Goal: Task Accomplishment & Management: Use online tool/utility

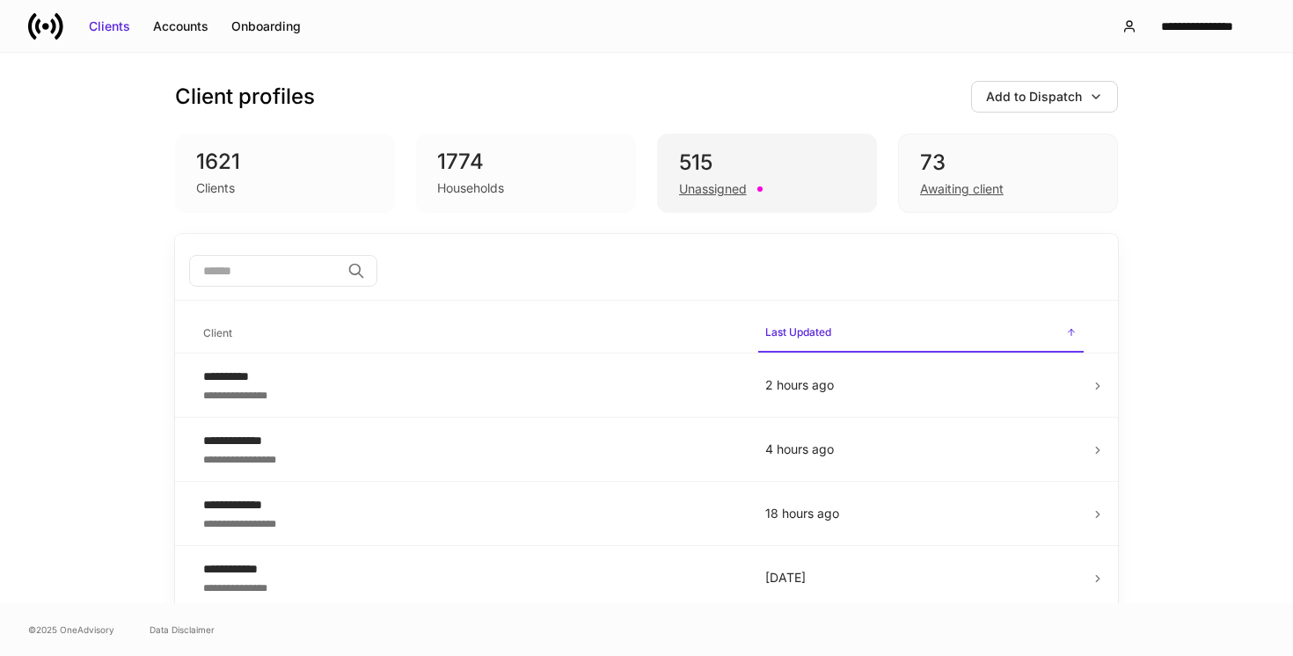
click at [760, 178] on div "Unassigned" at bounding box center [767, 187] width 176 height 21
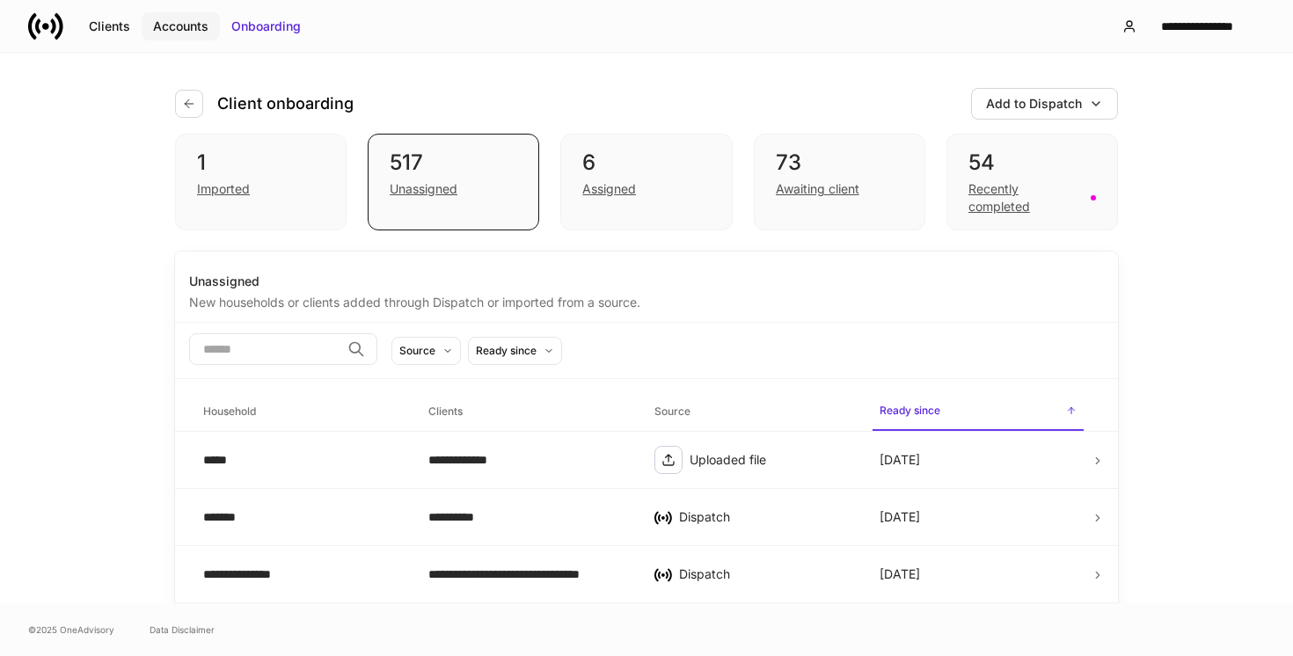
click at [183, 27] on div "Accounts" at bounding box center [180, 27] width 55 height 18
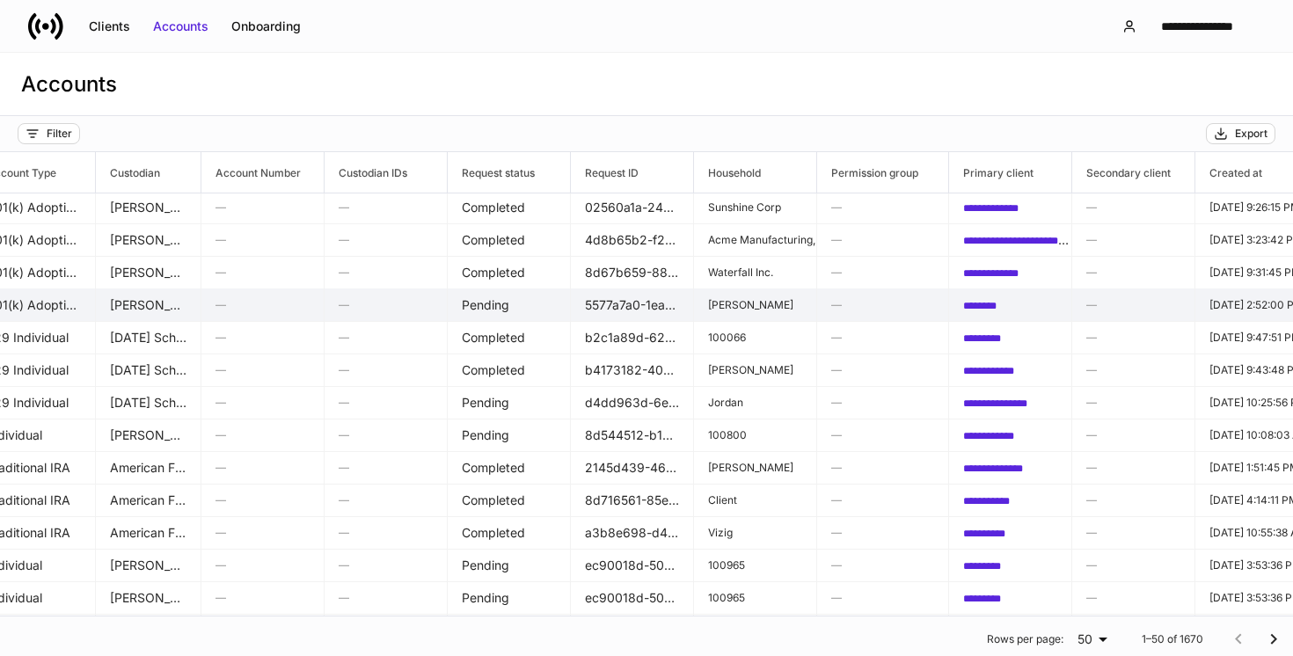
scroll to position [100, 0]
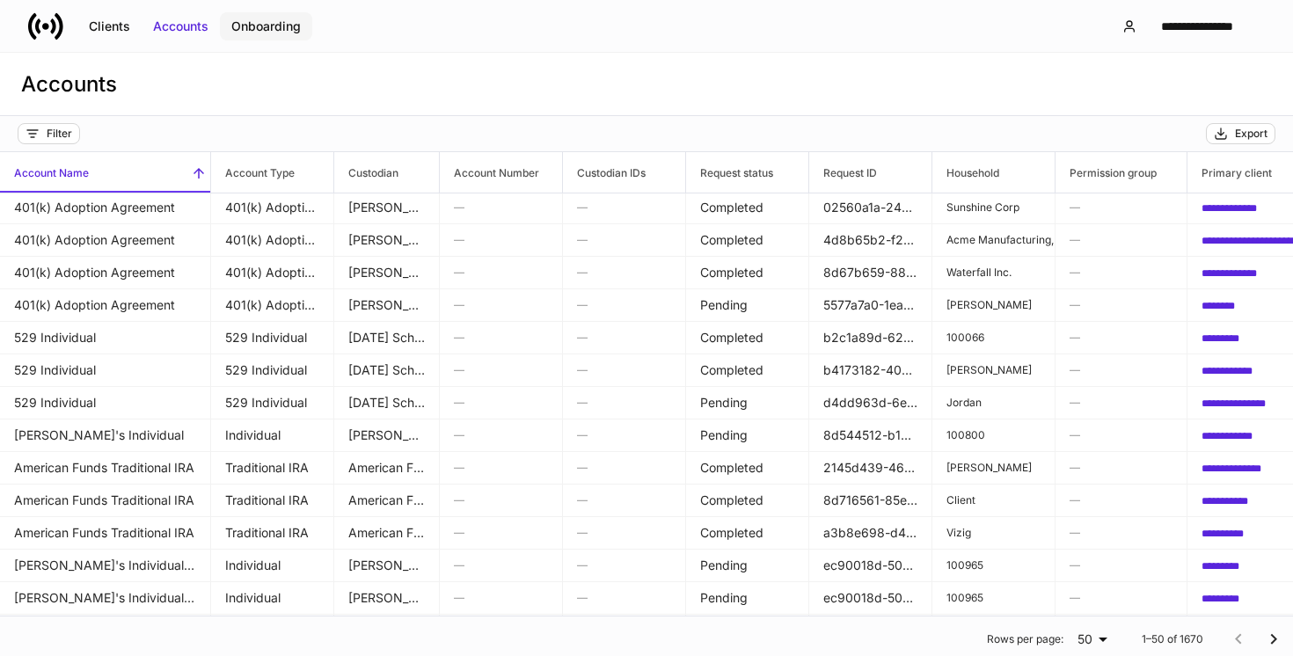
click at [256, 25] on div "Onboarding" at bounding box center [265, 27] width 69 height 18
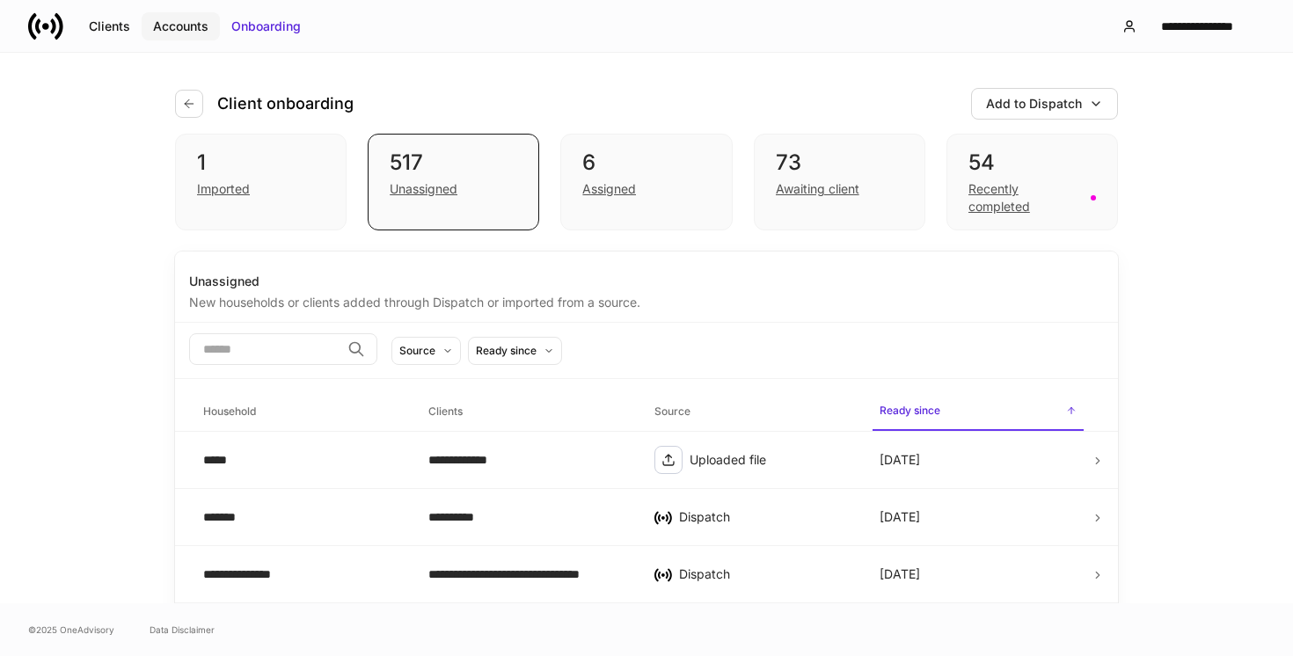
click at [188, 24] on div "Accounts" at bounding box center [180, 27] width 55 height 18
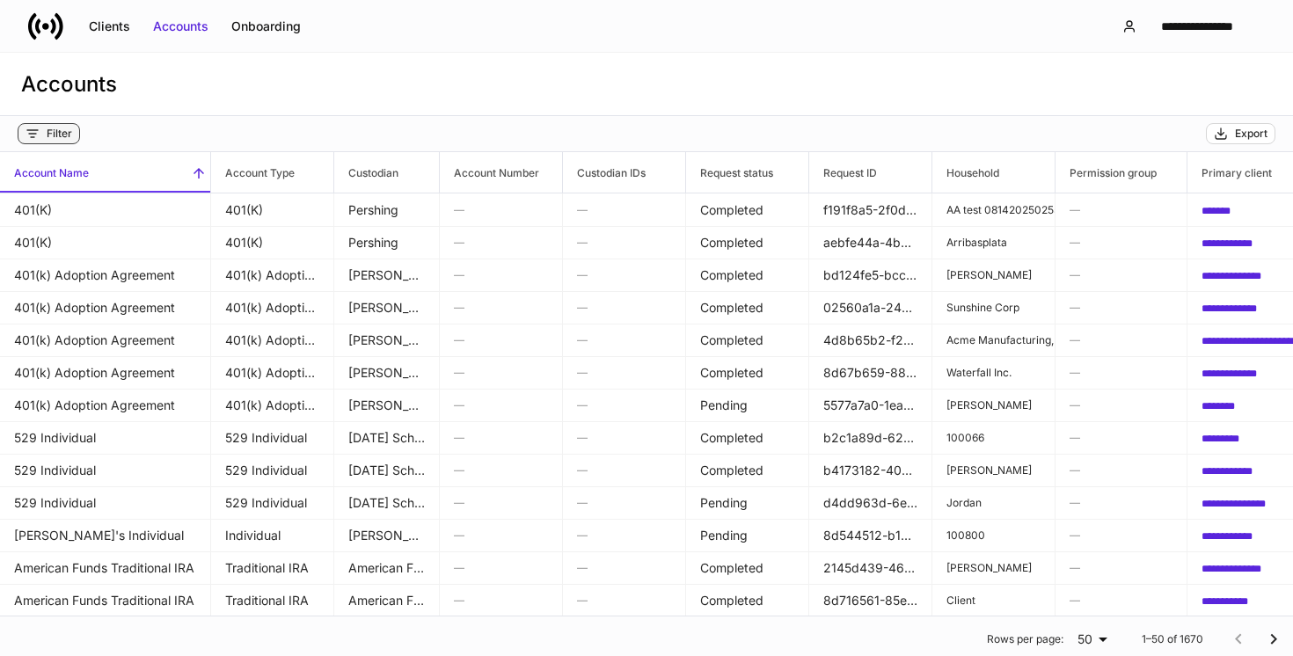
click at [61, 137] on div "Filter" at bounding box center [60, 134] width 26 height 14
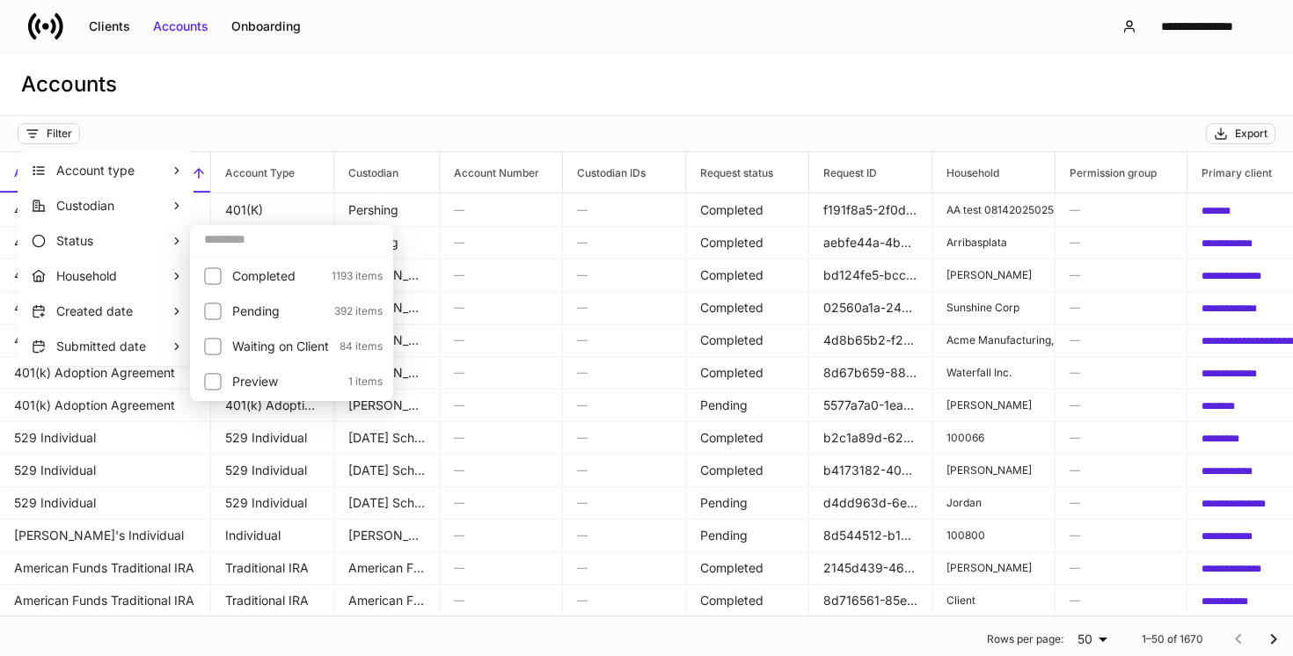
click at [259, 139] on div at bounding box center [646, 328] width 1293 height 656
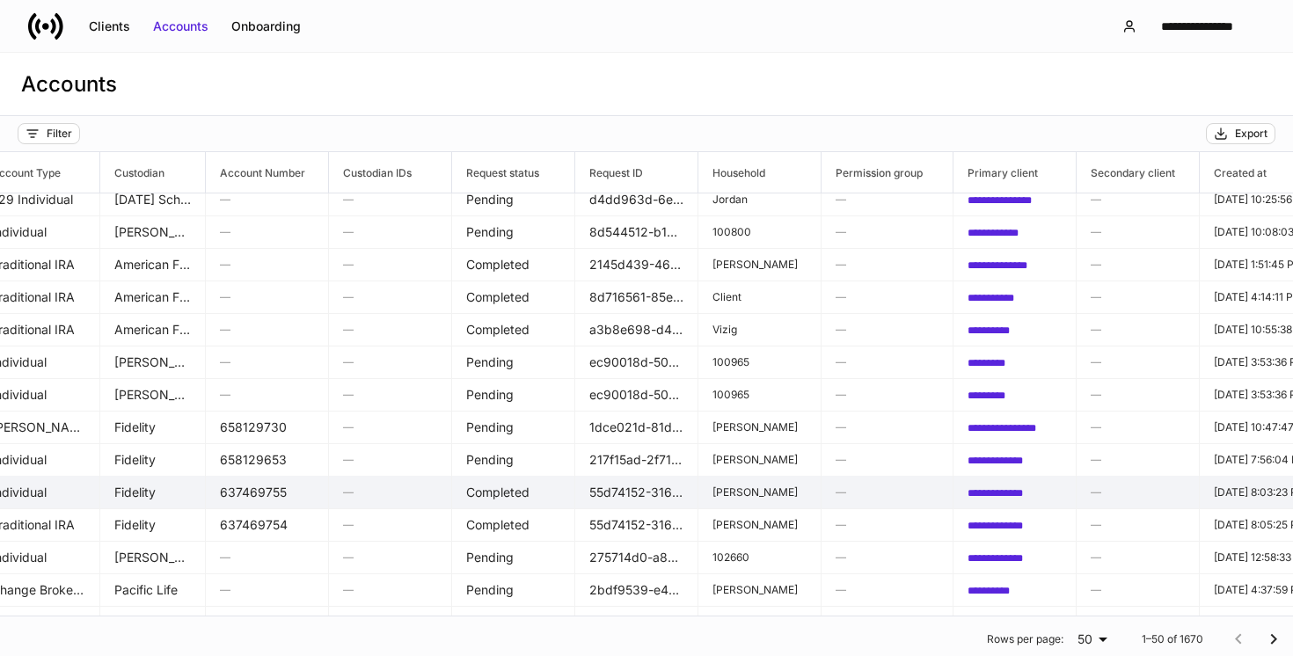
scroll to position [303, 0]
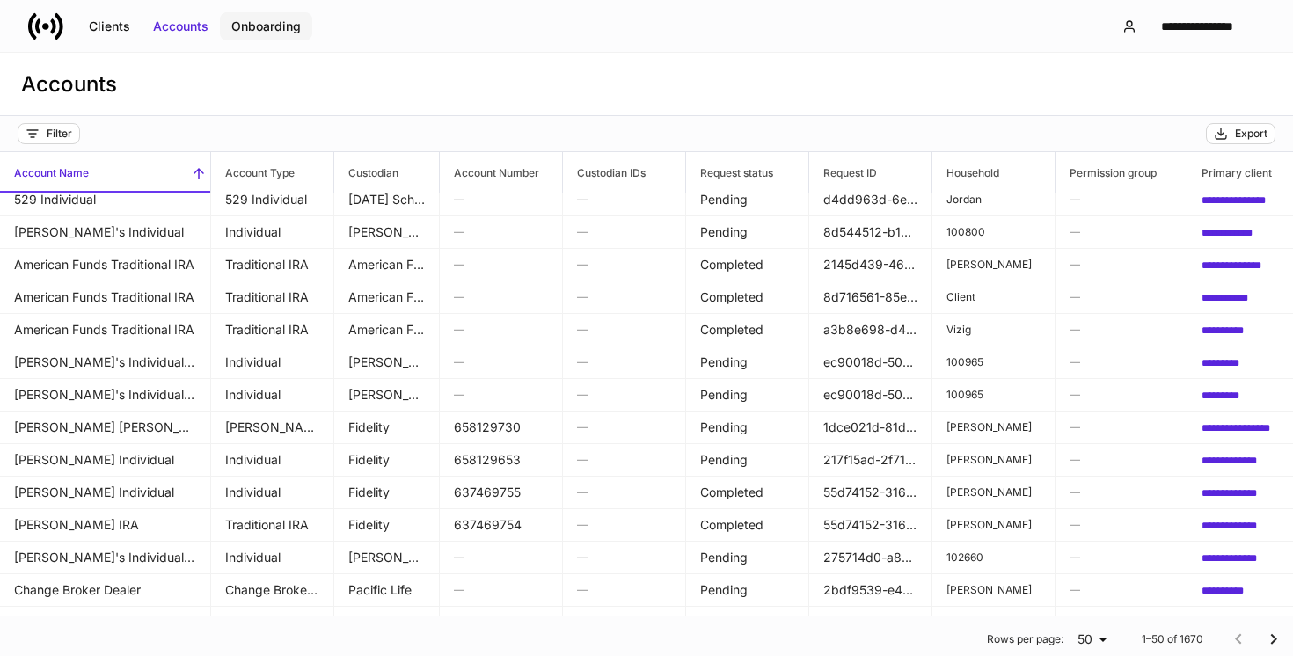
click at [288, 24] on div "Onboarding" at bounding box center [265, 27] width 69 height 18
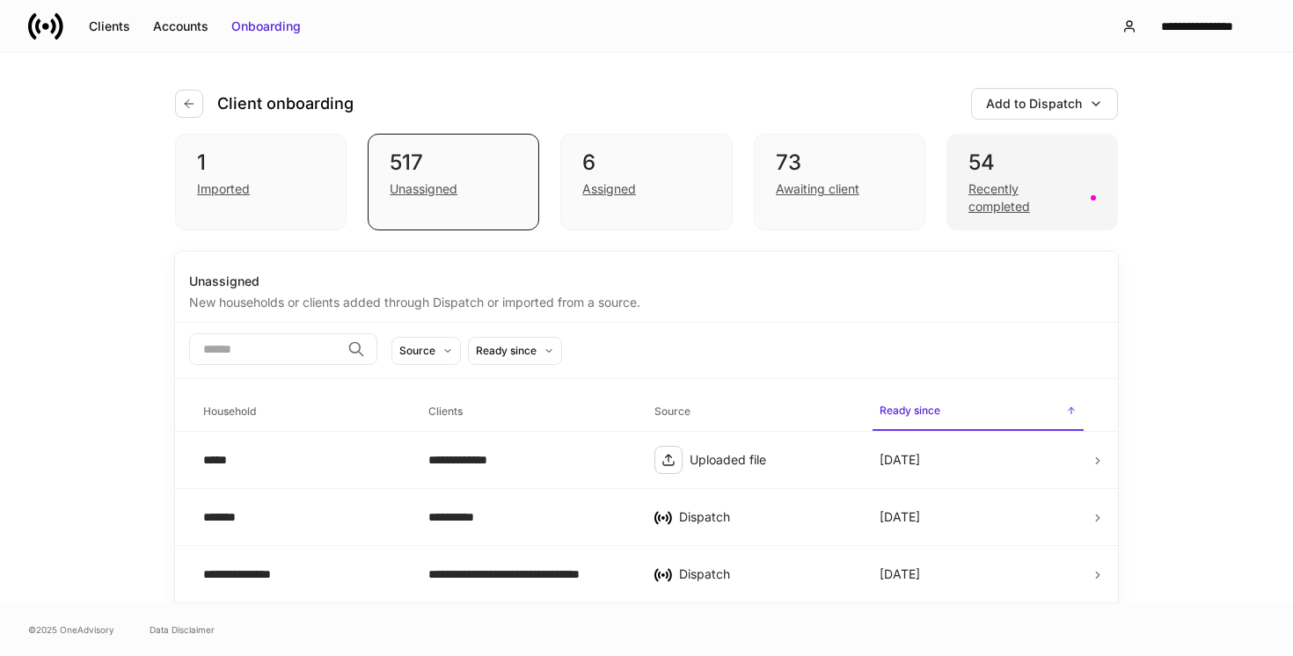
click at [995, 161] on div "54" at bounding box center [1032, 163] width 128 height 28
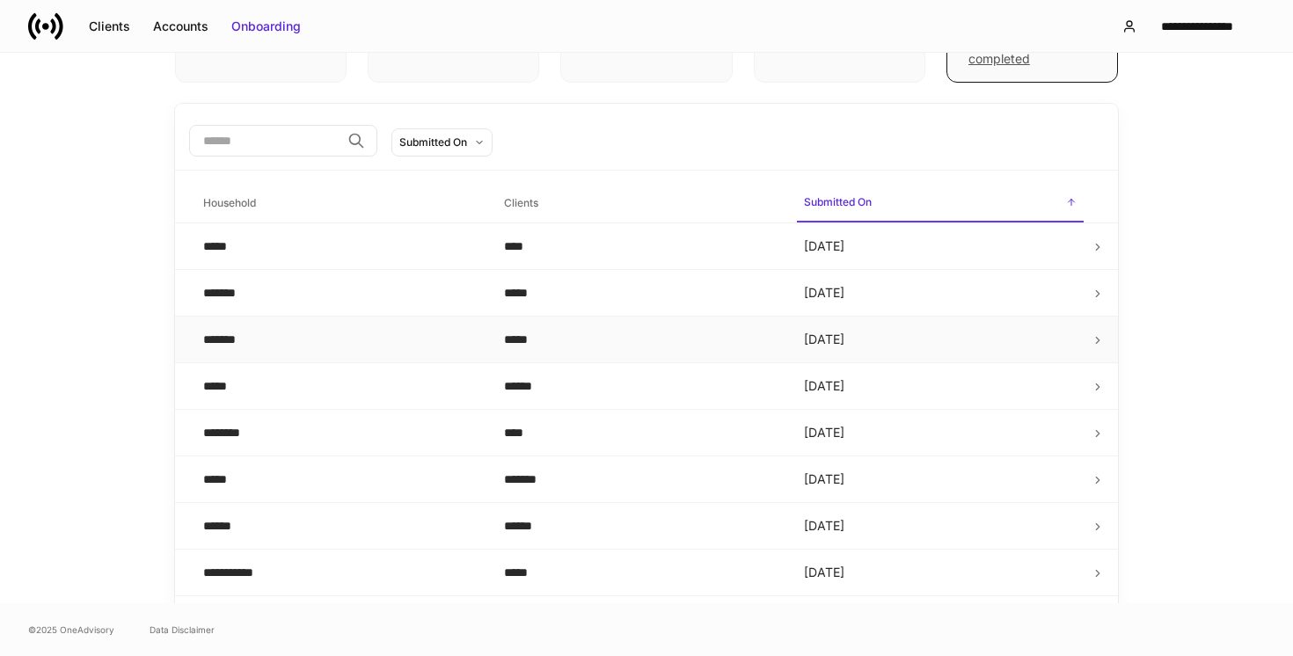
scroll to position [151, 0]
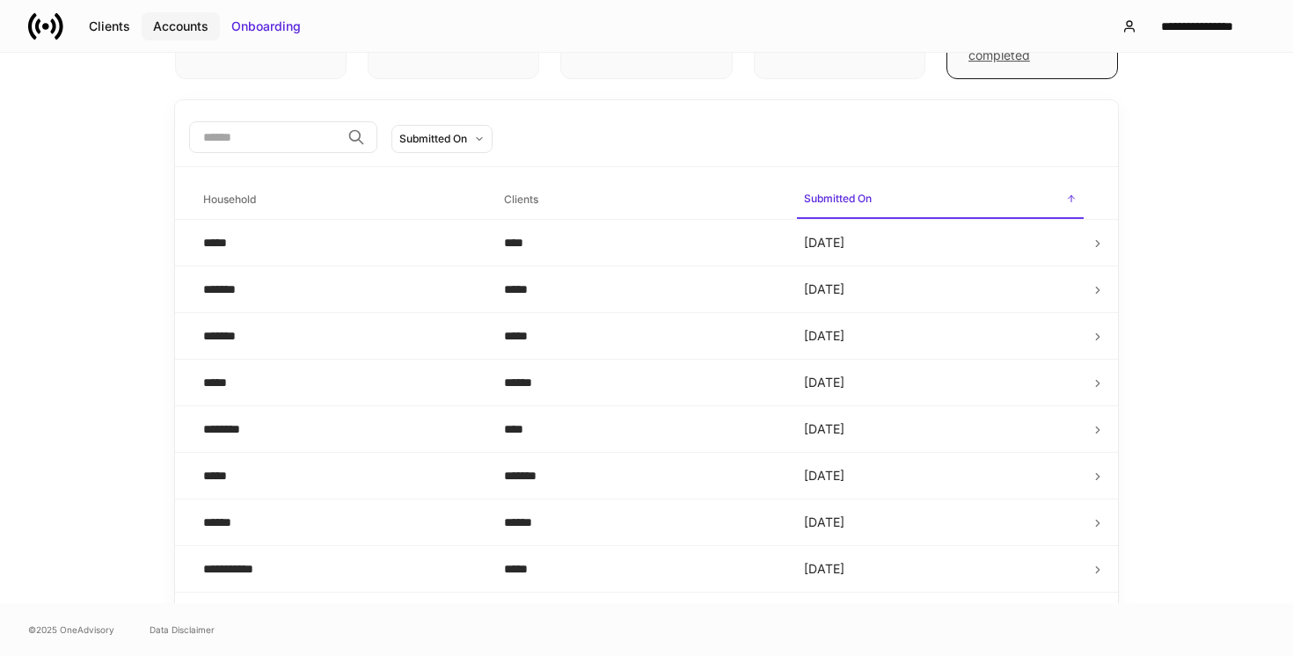
click at [184, 23] on div "Accounts" at bounding box center [180, 27] width 55 height 18
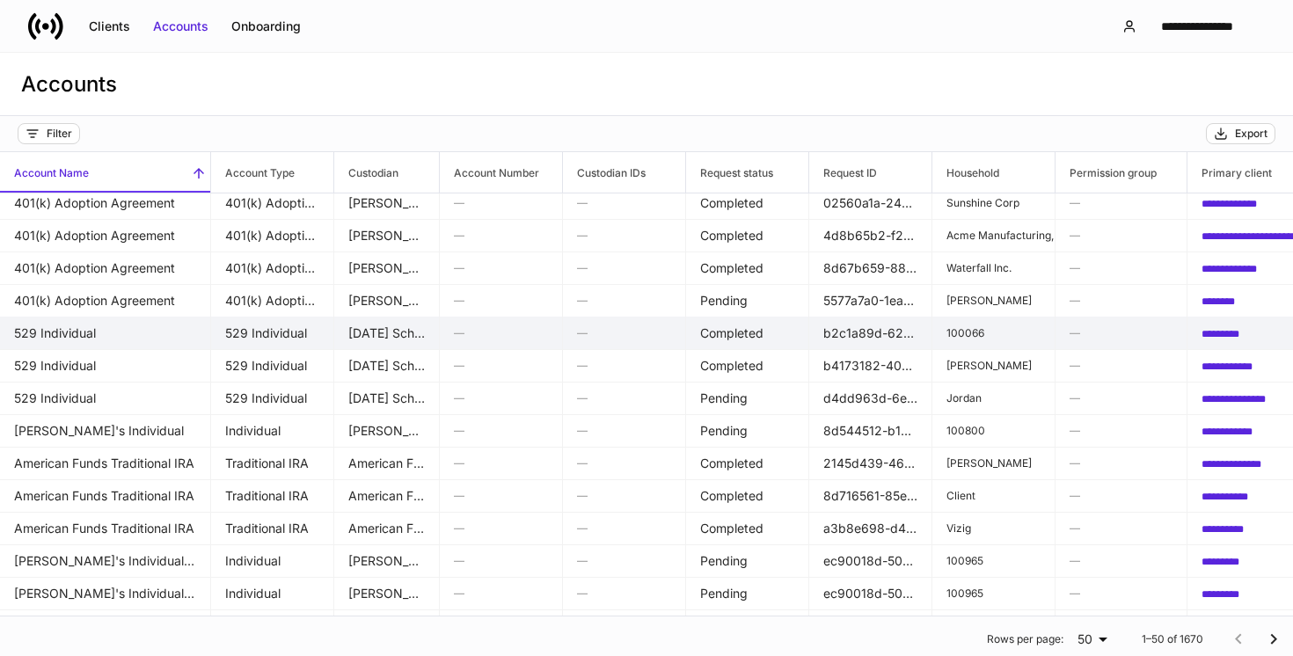
scroll to position [106, 0]
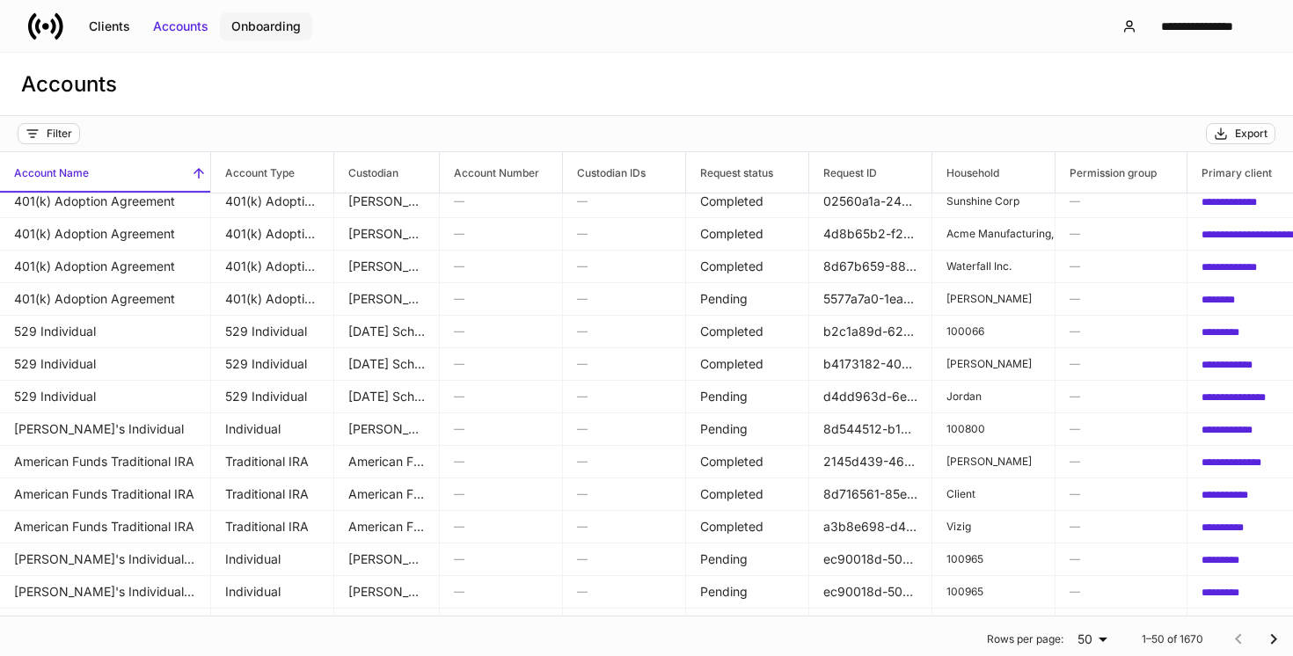
click at [274, 35] on button "Onboarding" at bounding box center [266, 26] width 92 height 28
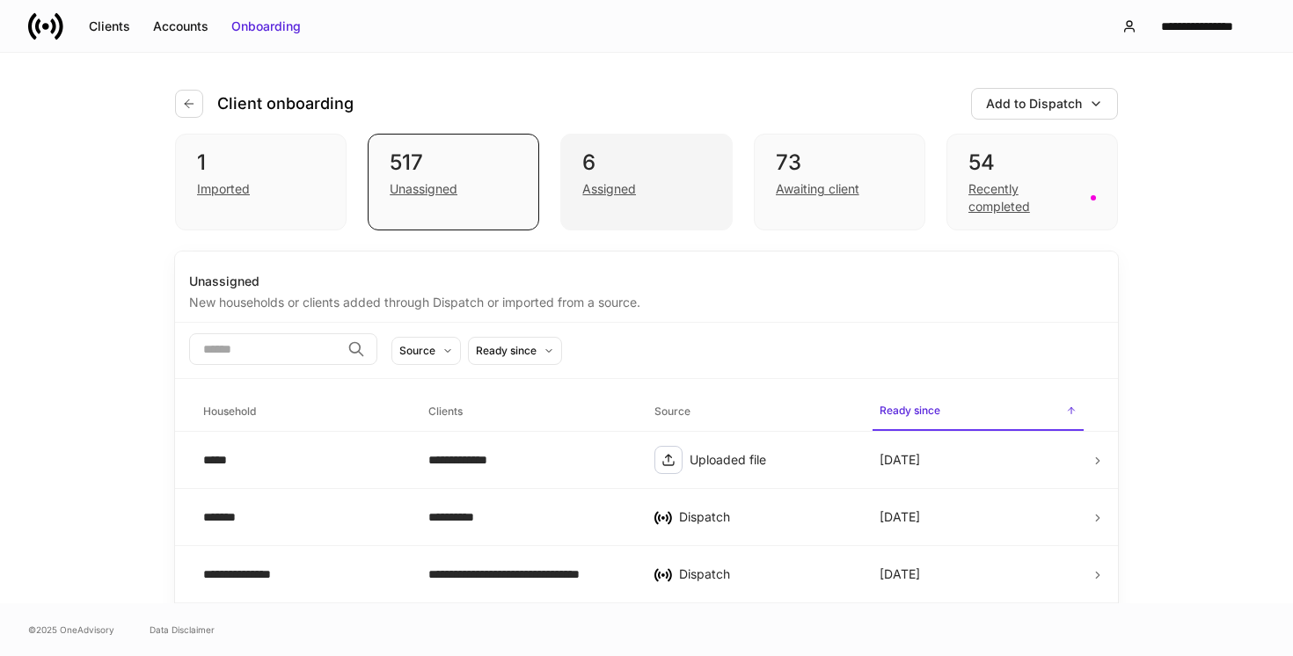
click at [654, 179] on div "Assigned" at bounding box center [646, 187] width 128 height 21
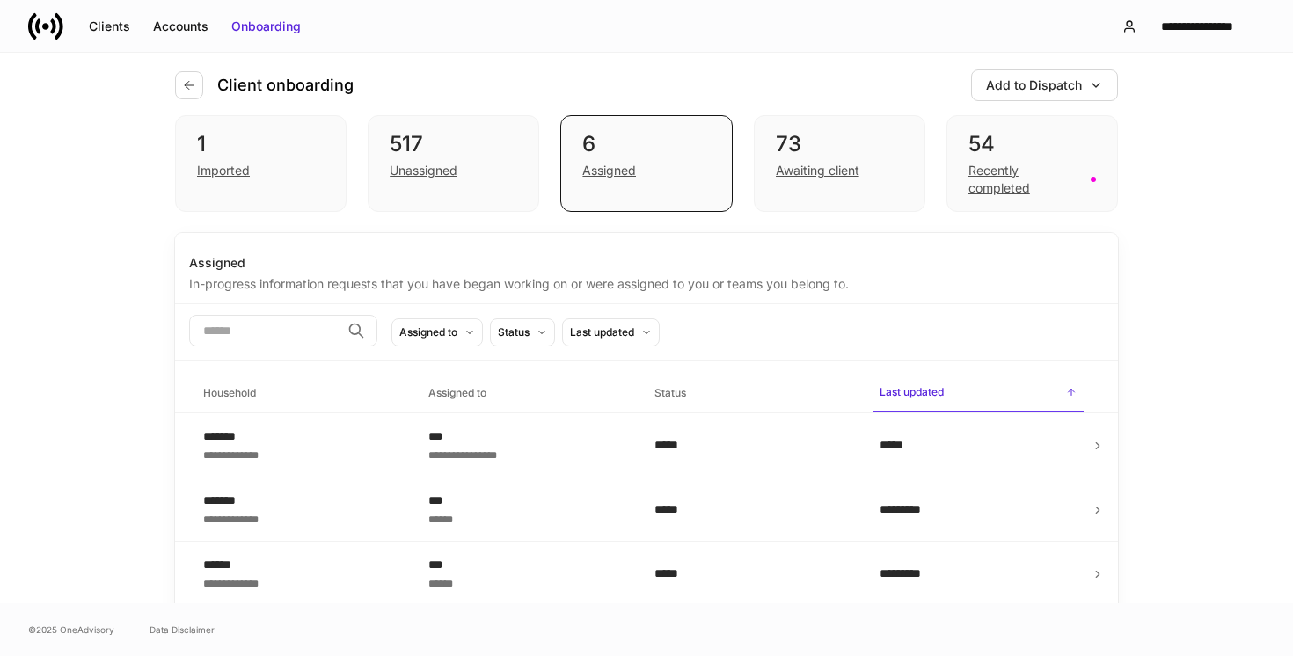
scroll to position [18, 0]
click at [1043, 85] on div "Add to Dispatch" at bounding box center [1034, 86] width 96 height 18
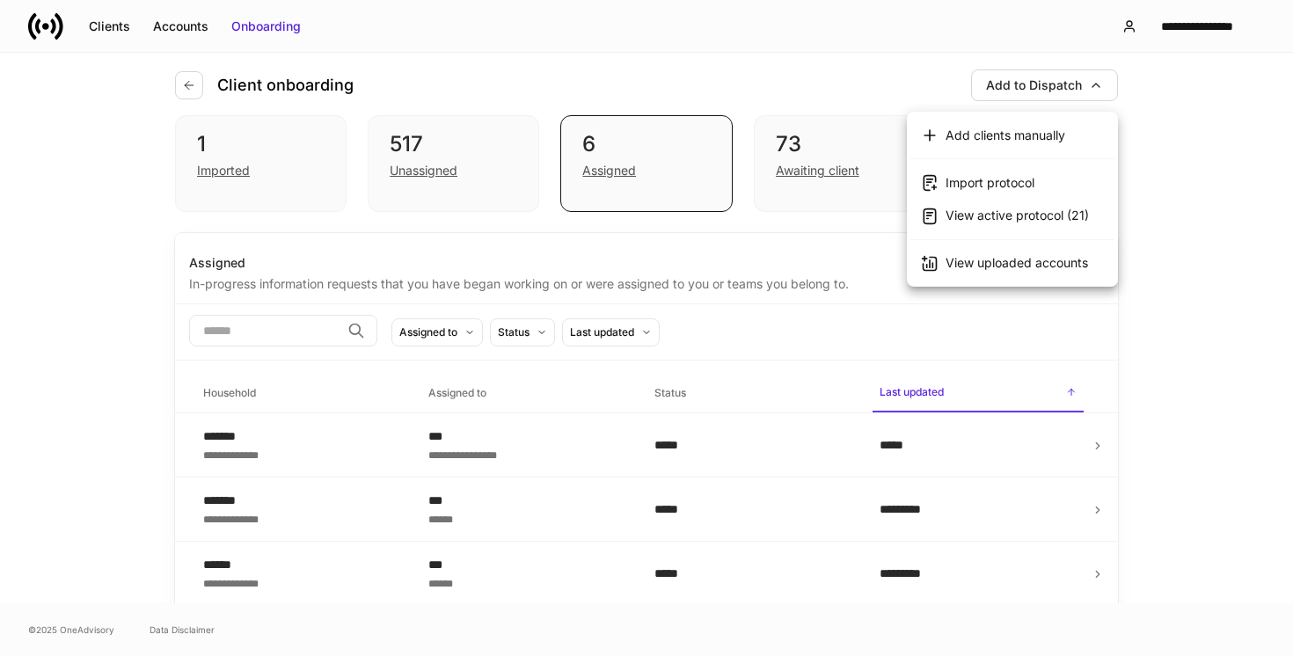
click at [977, 268] on div "View uploaded accounts" at bounding box center [1017, 263] width 142 height 18
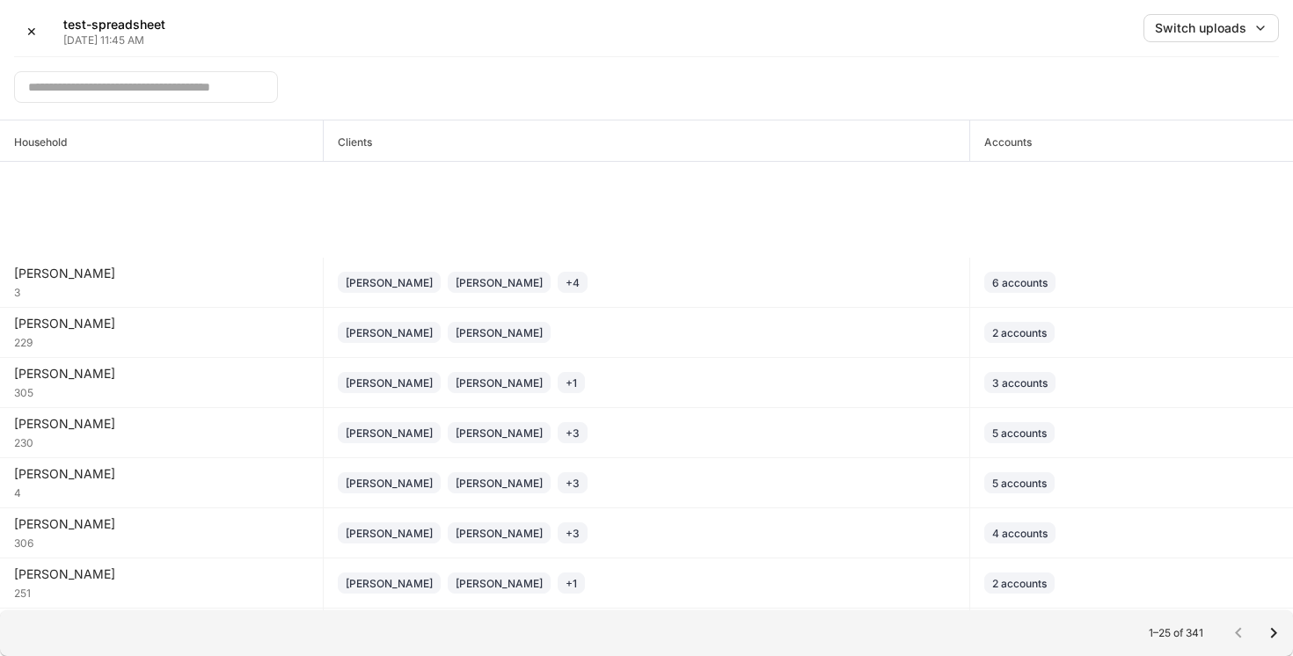
scroll to position [791, 0]
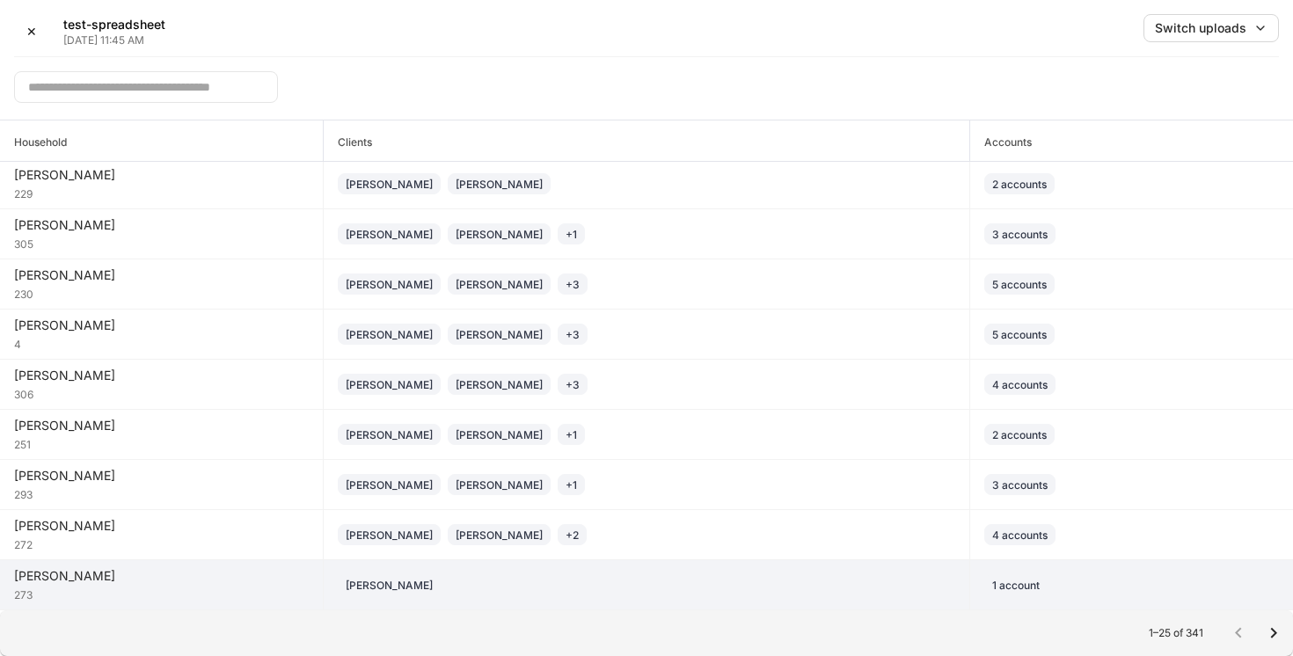
click at [513, 595] on div "[PERSON_NAME]" at bounding box center [646, 584] width 617 height 21
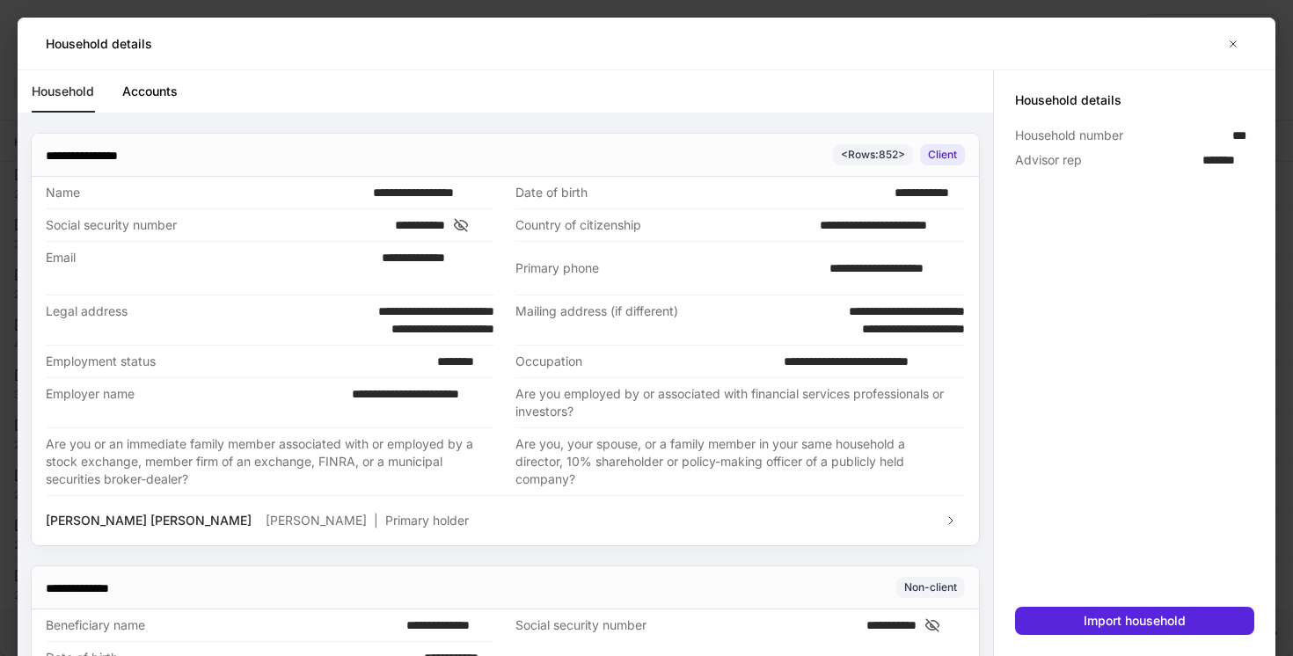
click at [154, 97] on link "Accounts" at bounding box center [149, 91] width 55 height 42
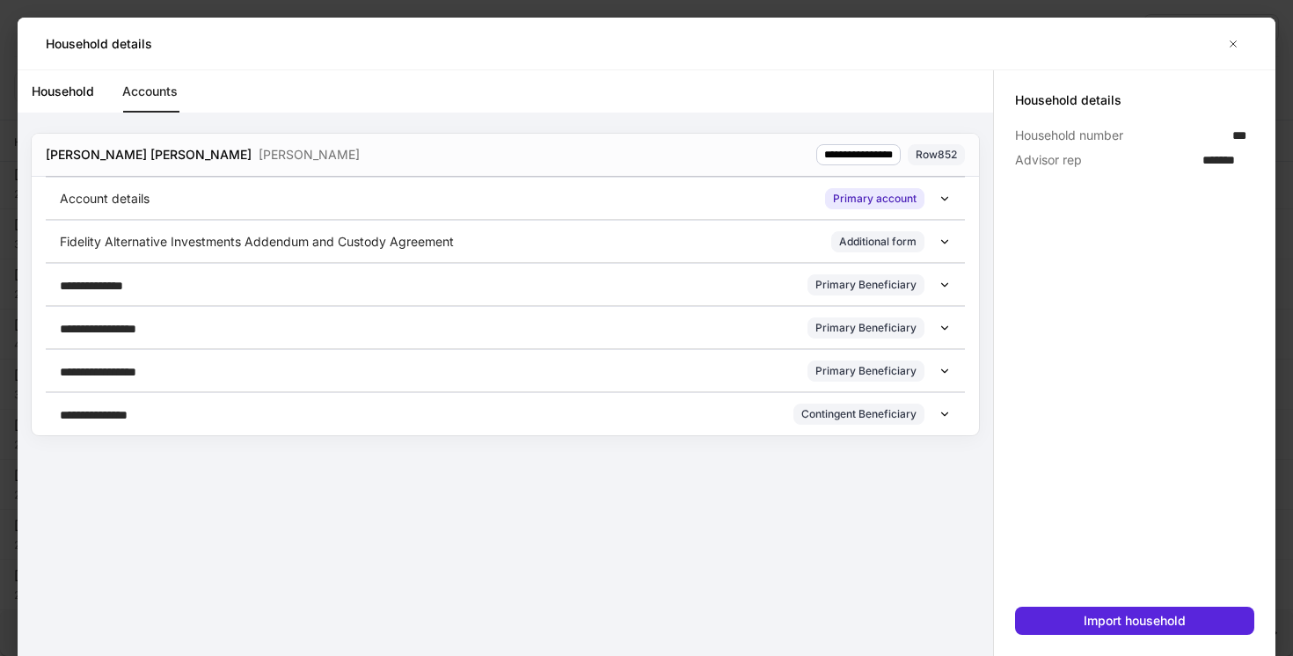
click at [946, 202] on icon at bounding box center [944, 199] width 12 height 12
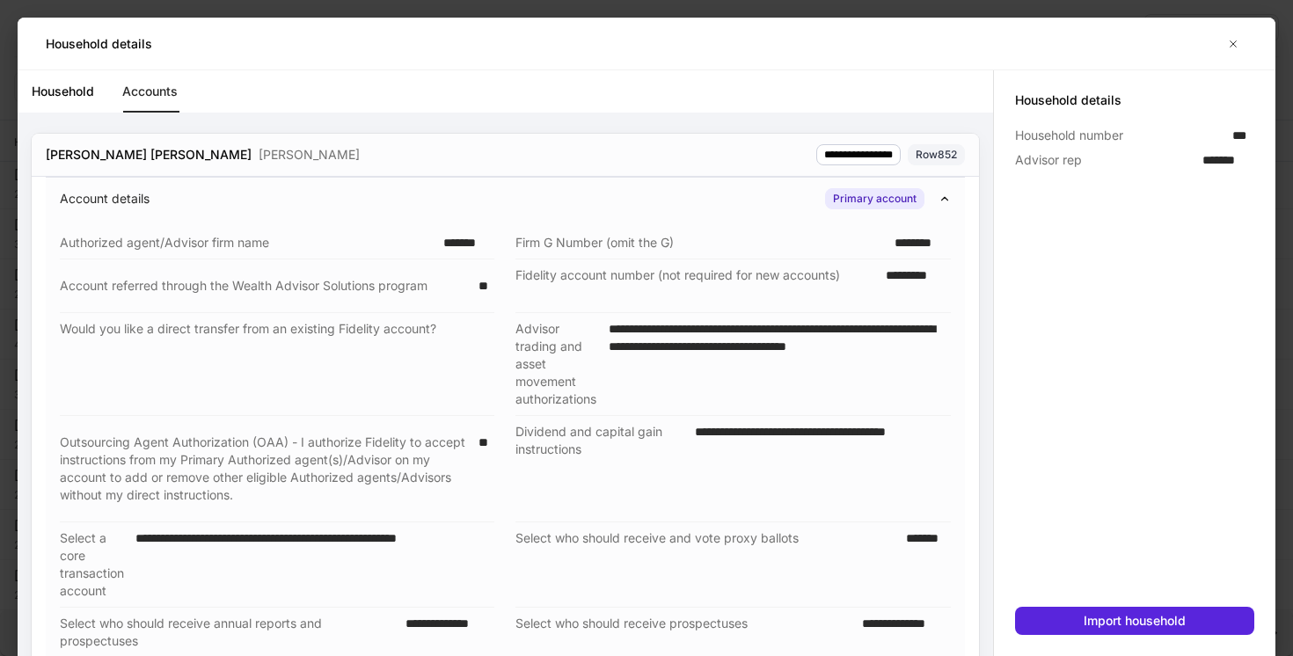
click at [944, 199] on icon at bounding box center [944, 199] width 12 height 12
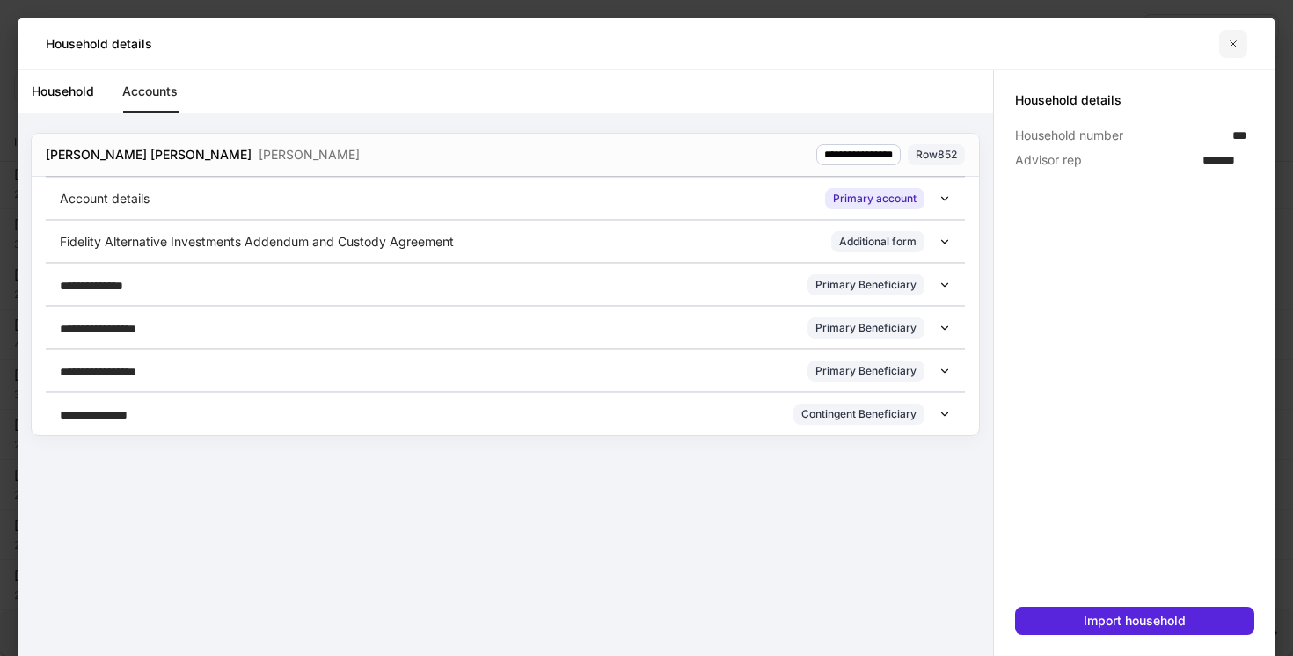
click at [1234, 47] on icon "button" at bounding box center [1233, 44] width 14 height 14
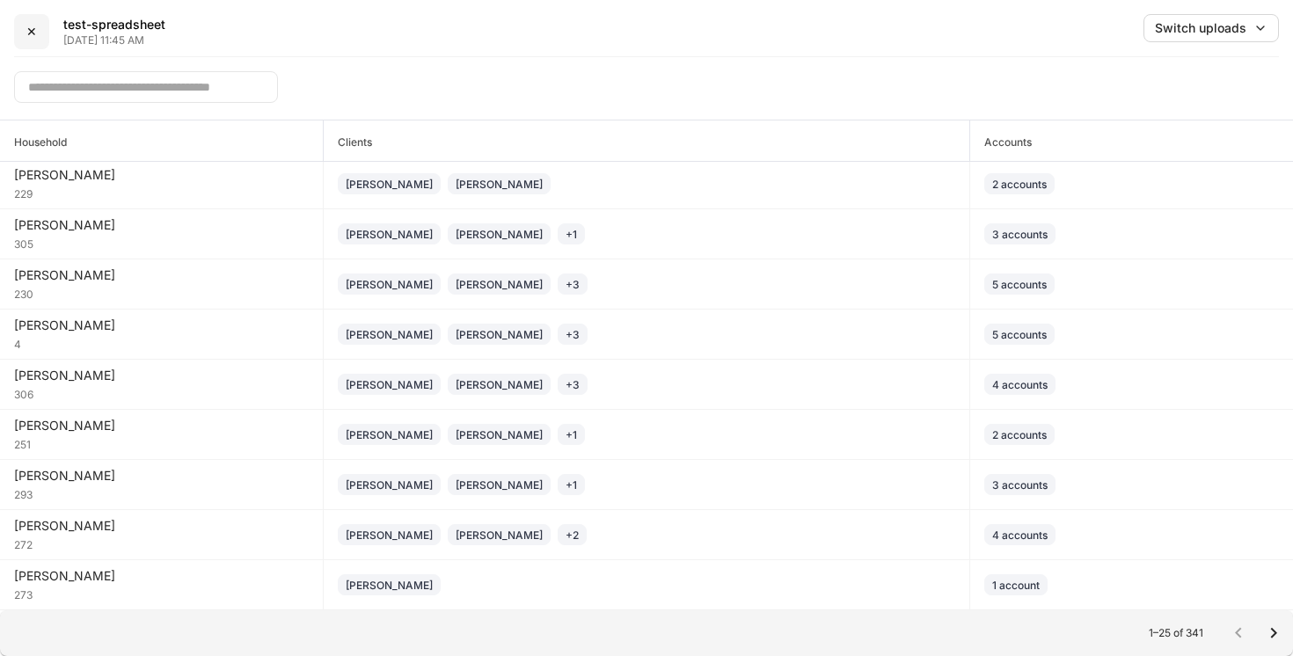
click at [26, 40] on div "✕" at bounding box center [31, 32] width 11 height 18
